Goal: Task Accomplishment & Management: Manage account settings

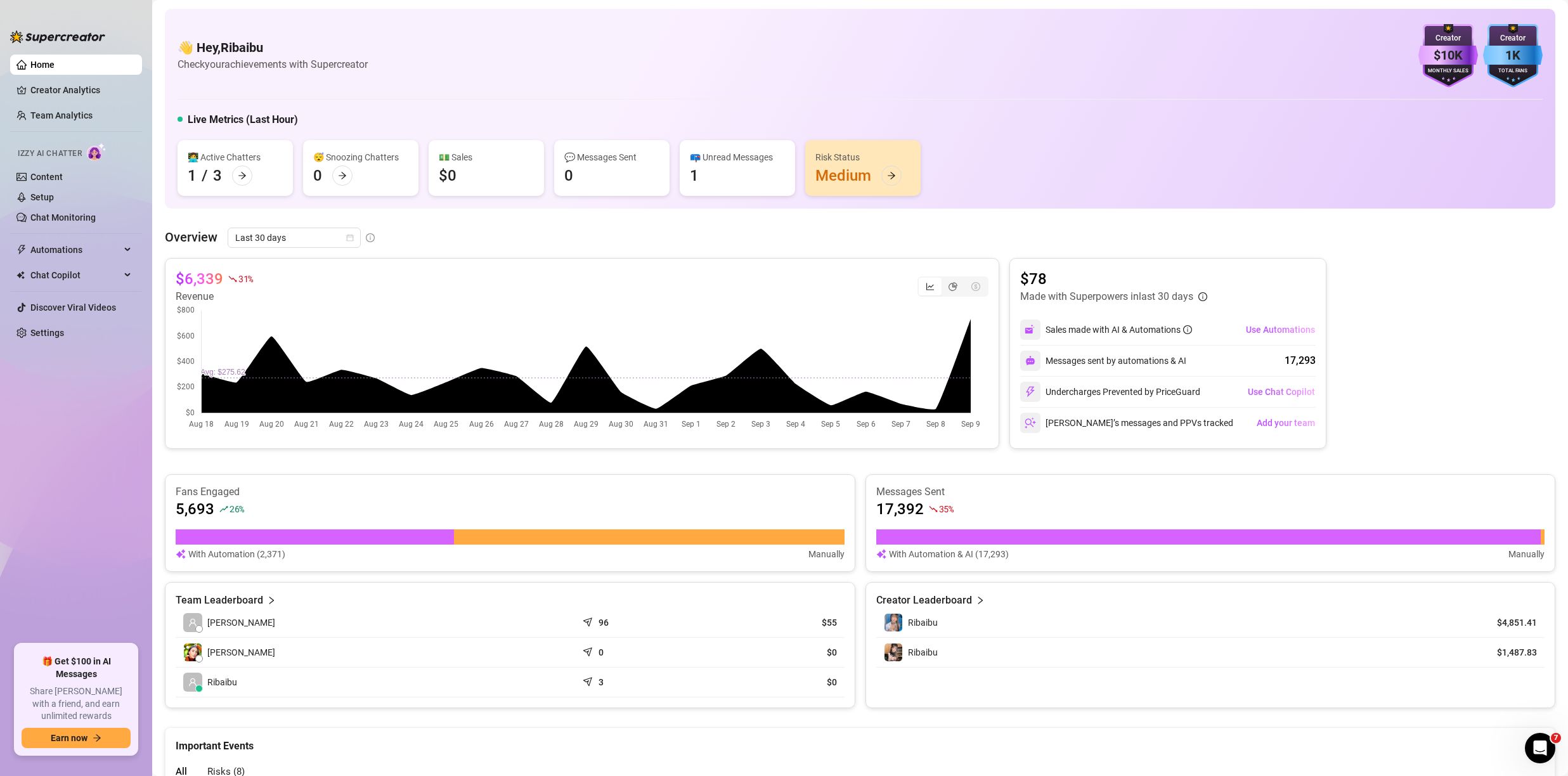
click at [71, 321] on ul "Home Creator Analytics Team Analytics Izzy AI Chatter Content Setup Chat Monito…" at bounding box center [75, 344] width 131 height 589
click at [64, 328] on link "Settings" at bounding box center [47, 333] width 34 height 10
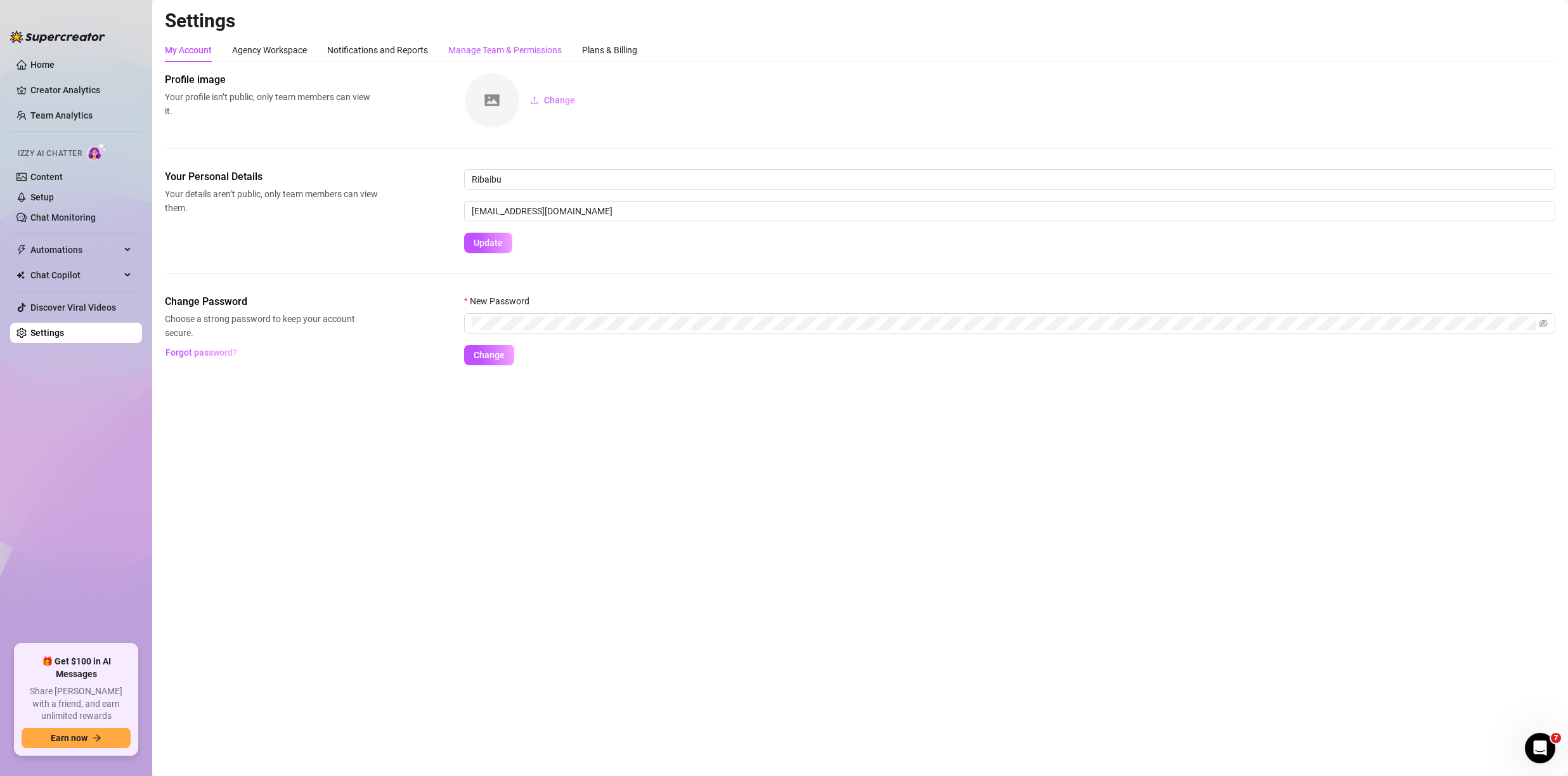
click at [526, 46] on div "Manage Team & Permissions" at bounding box center [504, 50] width 114 height 14
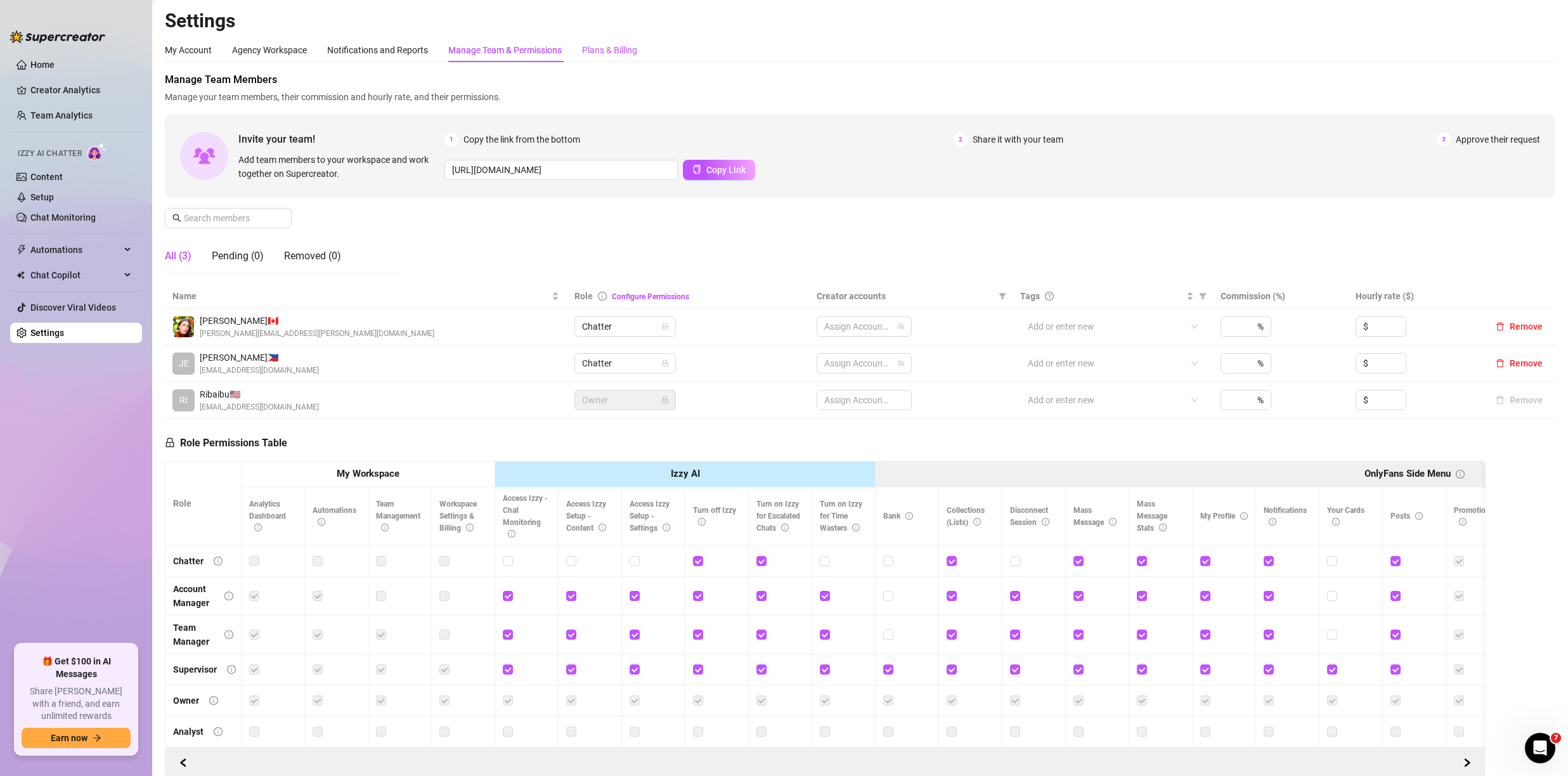
click at [584, 49] on div "Plans & Billing" at bounding box center [610, 50] width 55 height 14
